Goal: Transaction & Acquisition: Purchase product/service

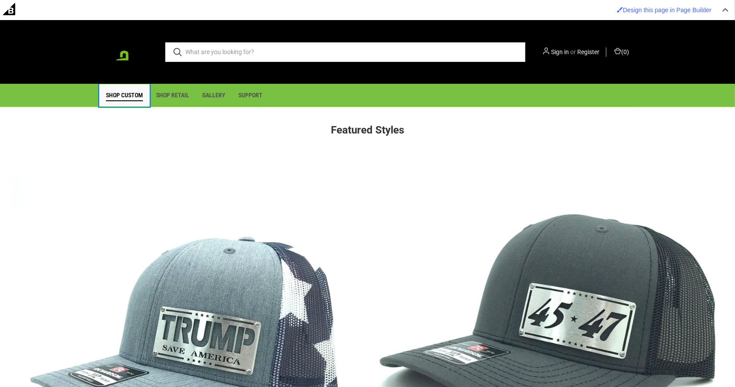
click at [120, 98] on link "Shop Custom" at bounding box center [124, 95] width 50 height 22
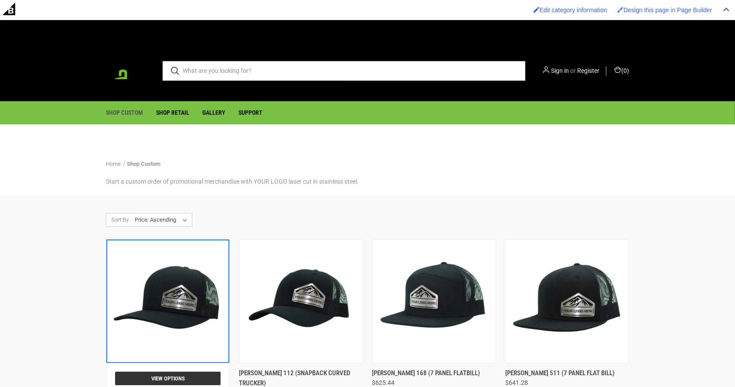
click at [185, 276] on img "Pacific 104C (snapback curved trucker), $568.80\a\a" at bounding box center [168, 301] width 120 height 120
